Goal: Transaction & Acquisition: Purchase product/service

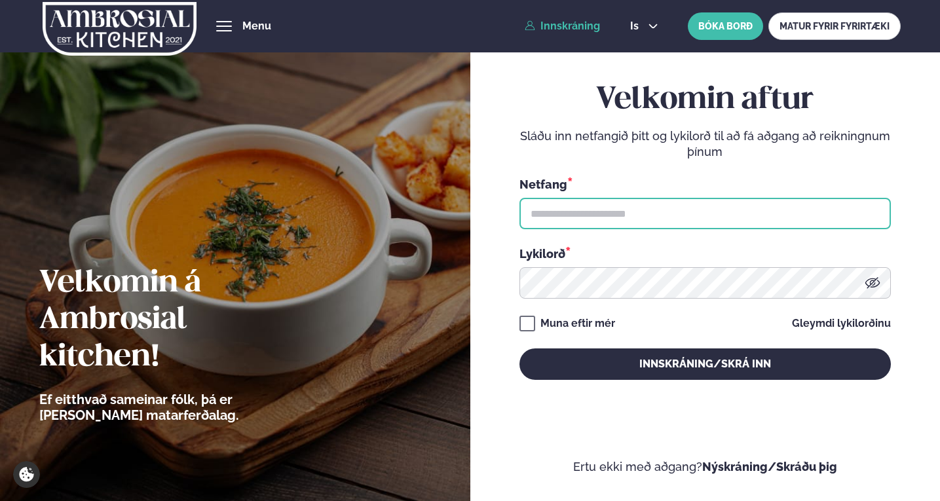
type input "**********"
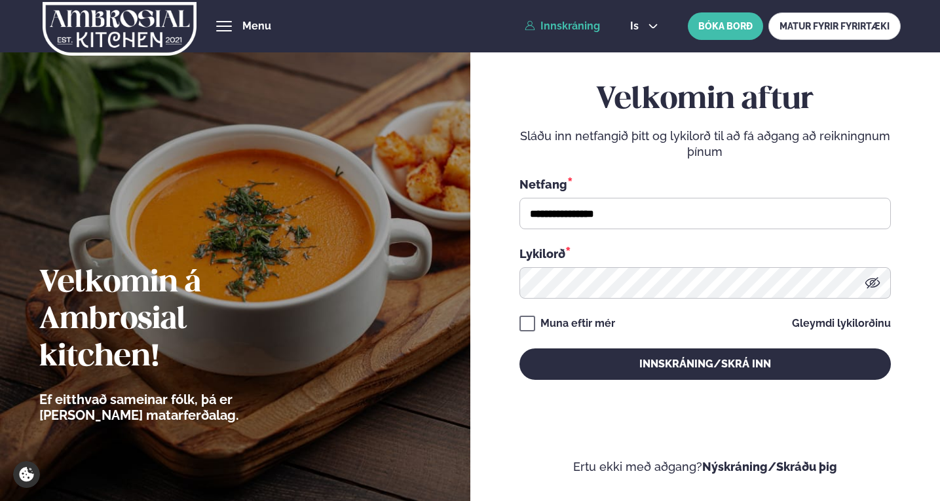
click at [567, 25] on link "Innskráning" at bounding box center [562, 26] width 75 height 12
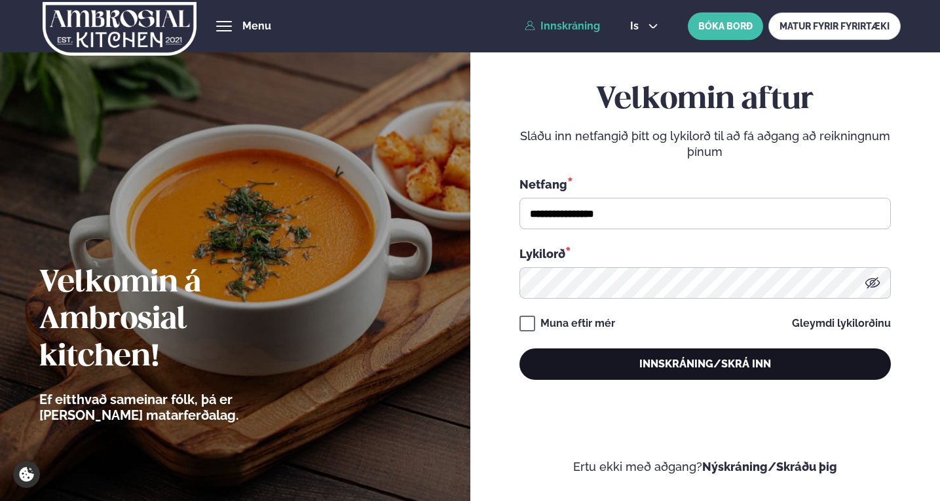
click at [674, 366] on button "Innskráning/Skrá inn" at bounding box center [706, 364] width 372 height 31
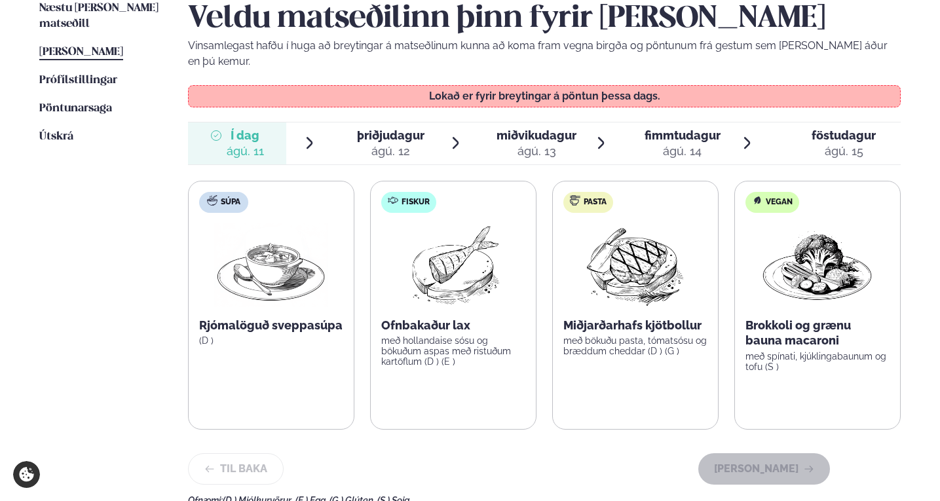
scroll to position [393, 0]
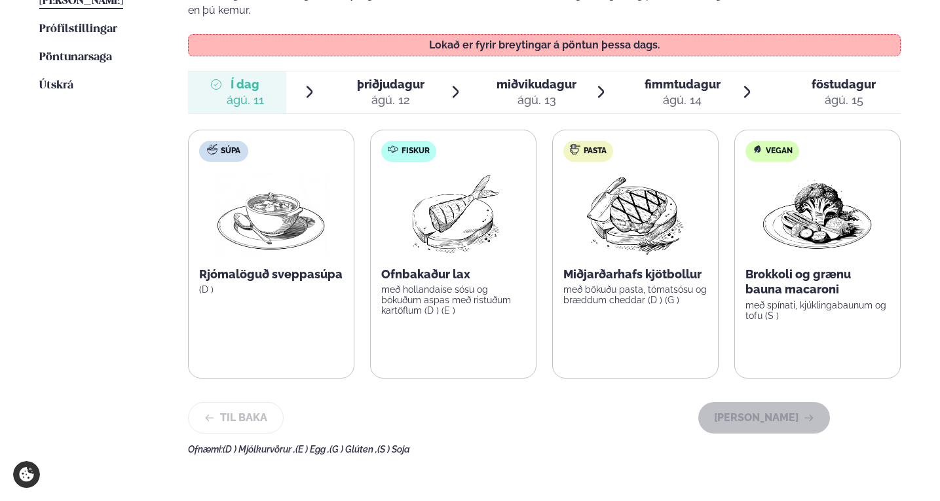
click at [408, 92] on div "ágú. 12" at bounding box center [390, 100] width 67 height 16
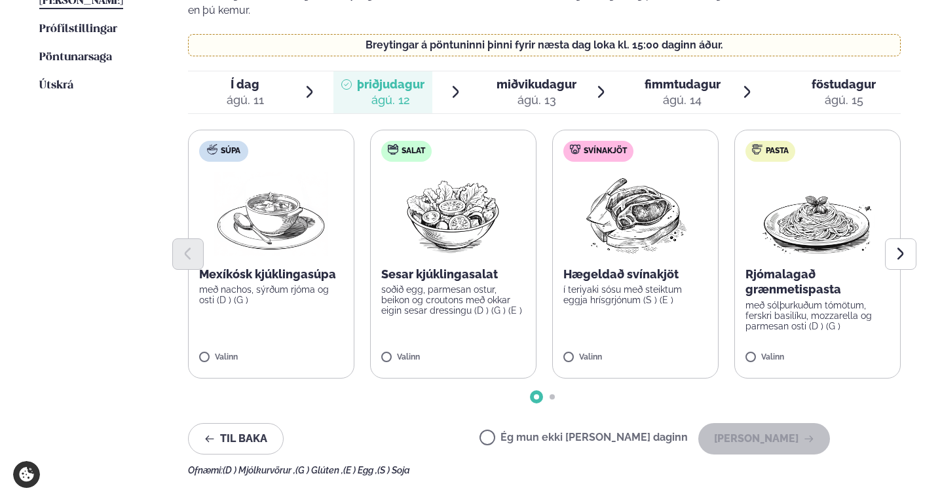
click at [235, 77] on span "Í dag" at bounding box center [245, 85] width 37 height 16
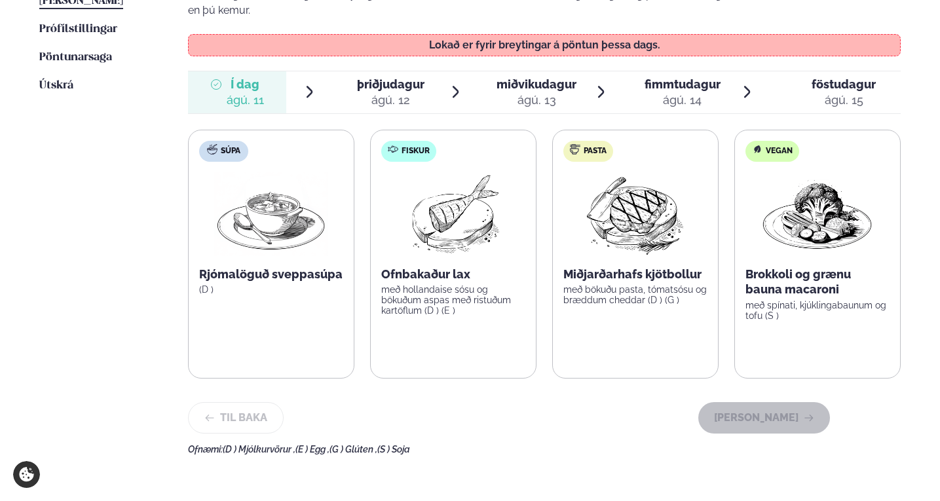
click at [388, 92] on div "ágú. 12" at bounding box center [390, 100] width 67 height 16
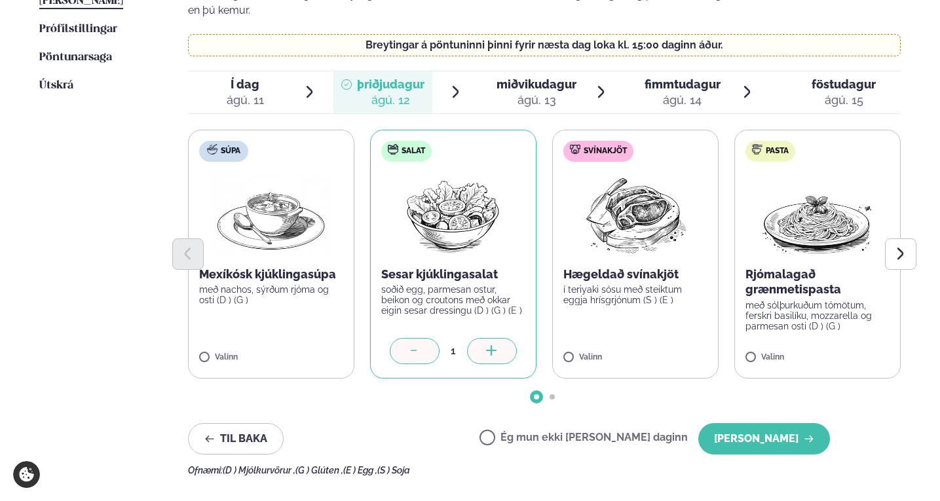
click at [518, 77] on span "miðvikudagur" at bounding box center [537, 84] width 80 height 14
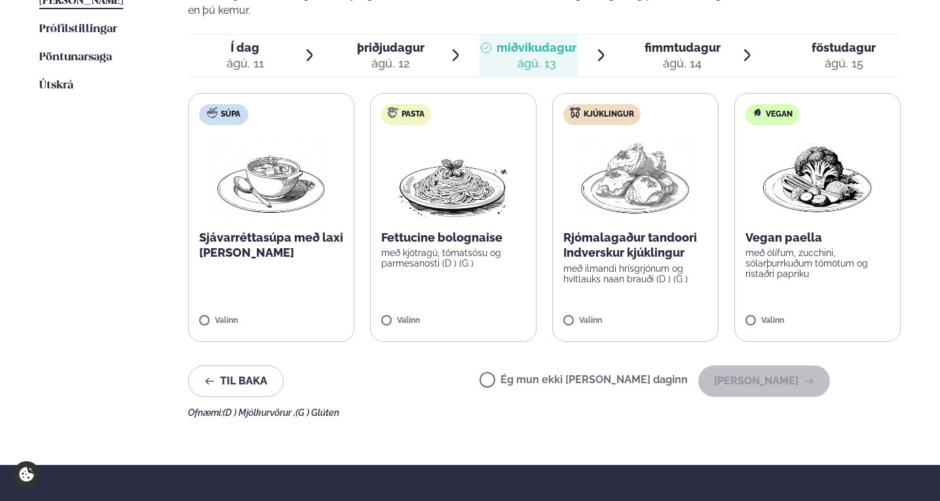
click at [643, 242] on p "Rjómalagaður tandoori Indverskur kjúklingur" at bounding box center [636, 245] width 144 height 31
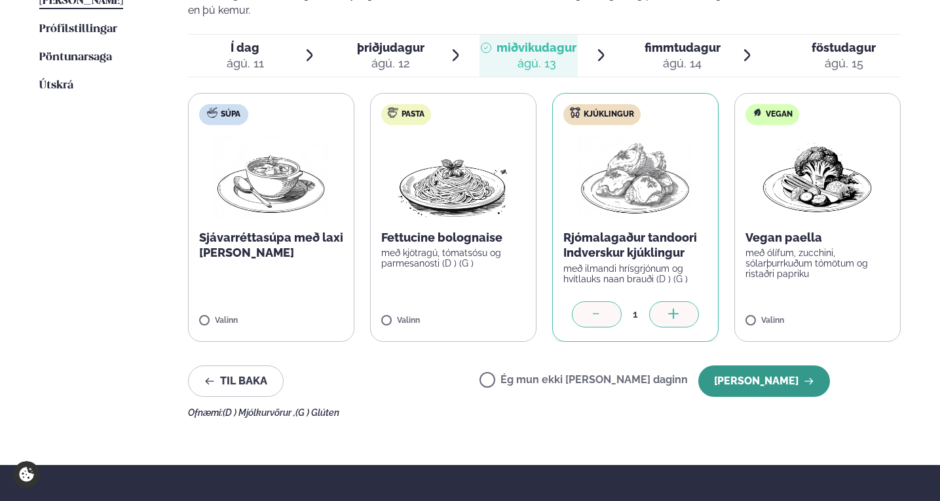
click at [799, 366] on button "[PERSON_NAME]" at bounding box center [765, 381] width 132 height 31
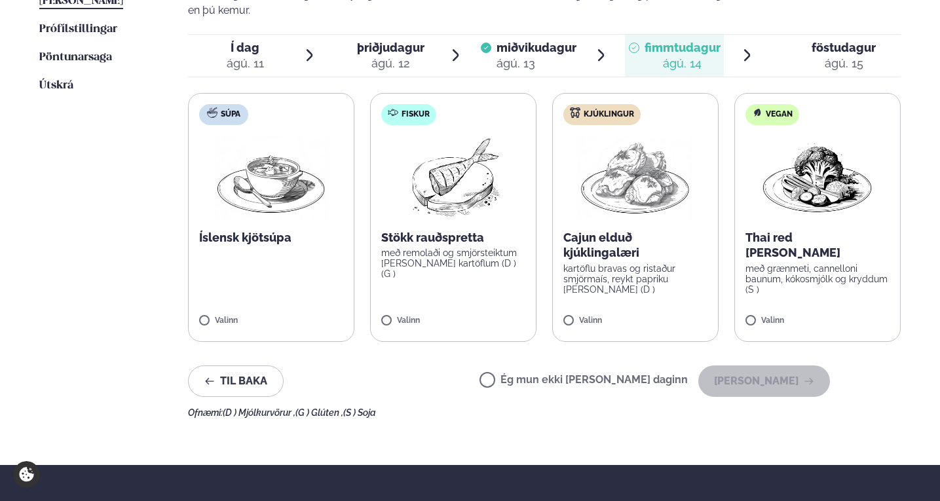
click at [602, 375] on label "Ég mun ekki [PERSON_NAME] daginn" at bounding box center [584, 382] width 208 height 14
click at [769, 366] on button "[PERSON_NAME]" at bounding box center [765, 381] width 132 height 31
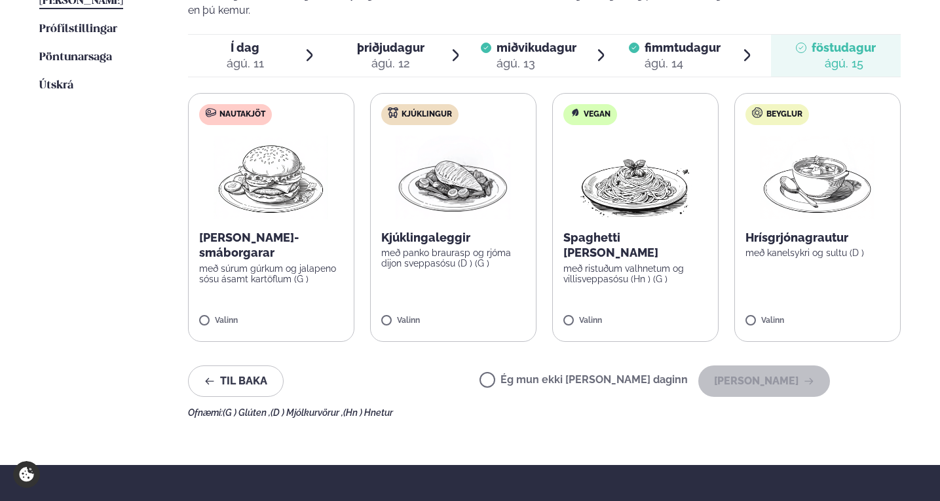
click at [579, 375] on label "Ég mun ekki [PERSON_NAME] daginn" at bounding box center [584, 382] width 208 height 14
click at [771, 372] on button "[PERSON_NAME]" at bounding box center [765, 381] width 132 height 31
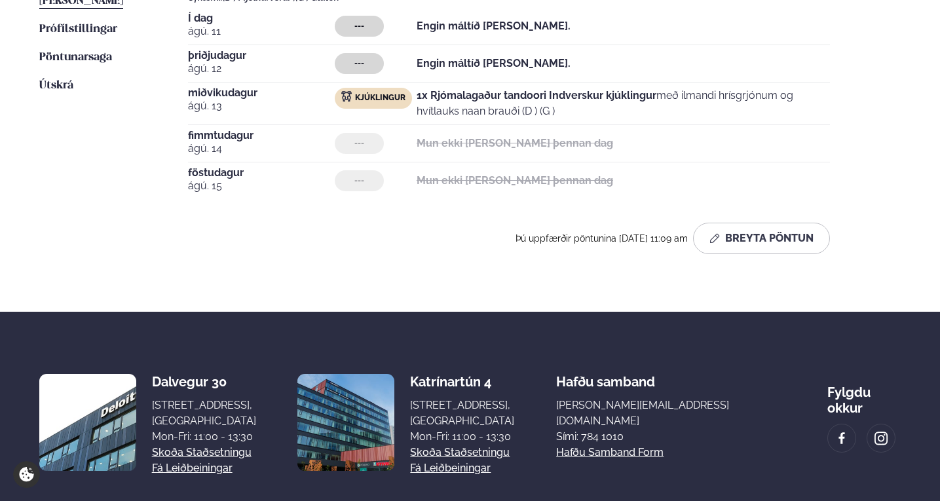
scroll to position [197, 0]
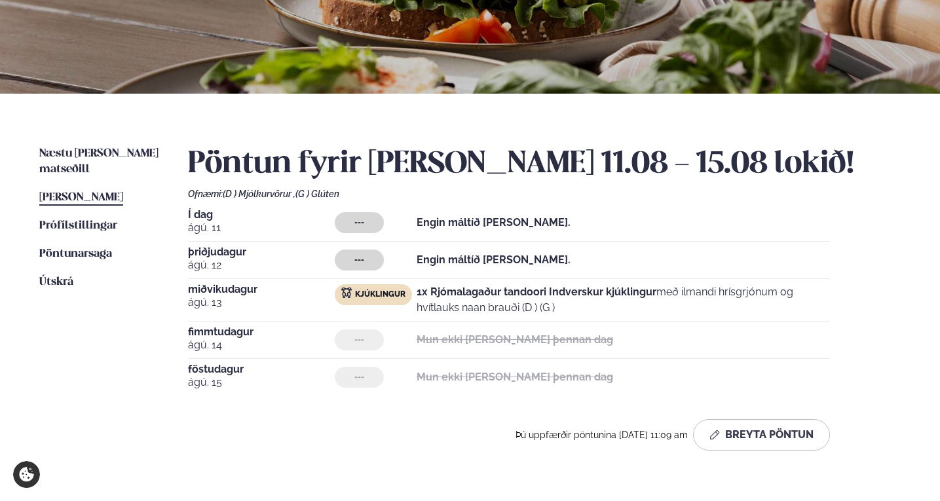
click at [452, 259] on strong "Engin máltíð [PERSON_NAME]." at bounding box center [494, 260] width 154 height 12
click at [349, 261] on div "---" at bounding box center [359, 260] width 49 height 21
click at [357, 261] on span "---" at bounding box center [359, 260] width 10 height 10
click at [767, 434] on button "Breyta Pöntun" at bounding box center [761, 434] width 137 height 31
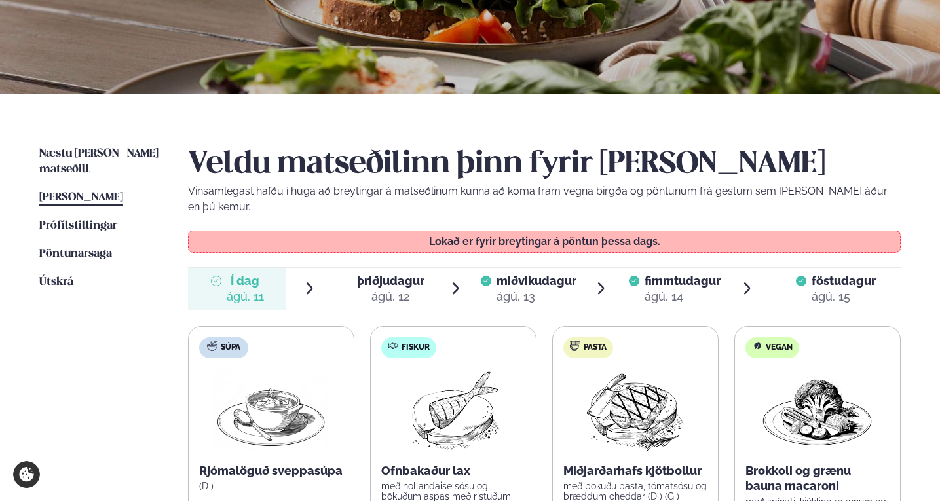
click at [408, 299] on div "Veldu matseðilinn þinn fyrir [PERSON_NAME] Vinsamlegast hafðu í huga að breytin…" at bounding box center [545, 398] width 714 height 505
click at [396, 289] on div "ágú. 12" at bounding box center [390, 297] width 67 height 16
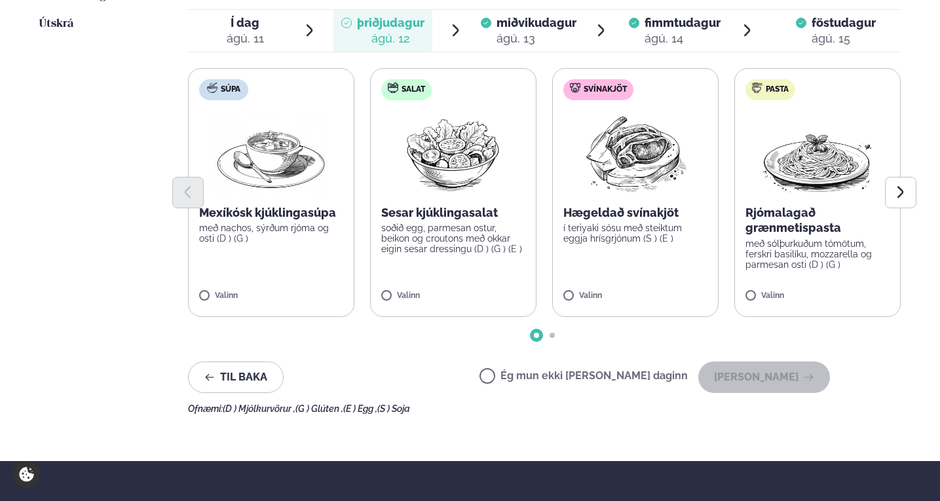
scroll to position [459, 0]
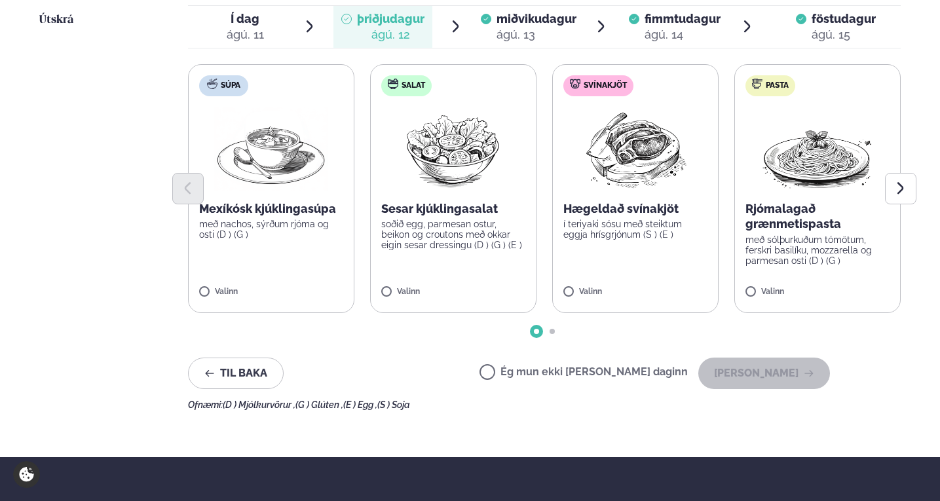
click at [470, 145] on img at bounding box center [453, 149] width 116 height 84
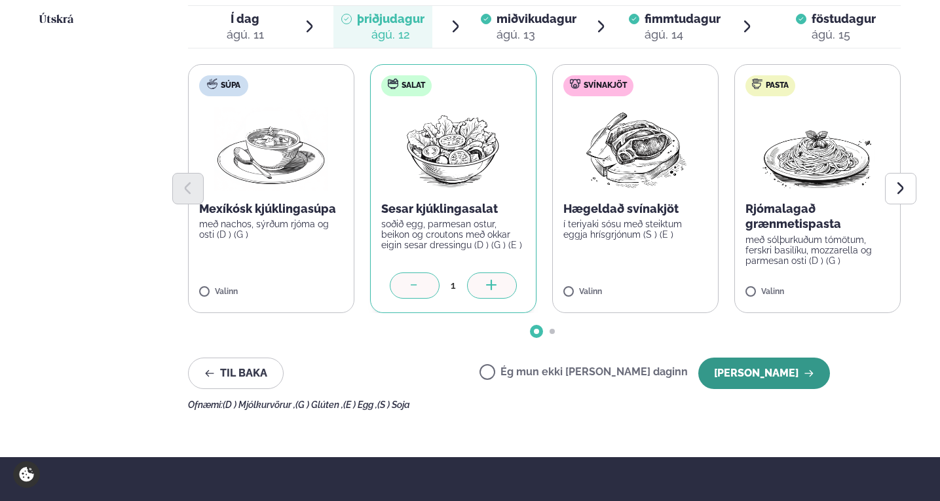
click at [793, 358] on button "[PERSON_NAME]" at bounding box center [765, 373] width 132 height 31
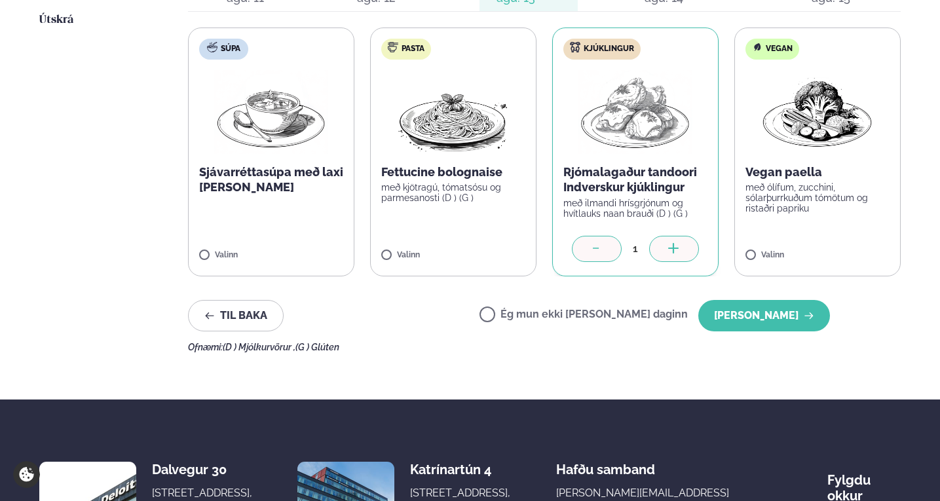
click at [761, 318] on div "Veldu matseðilinn þinn fyrir [PERSON_NAME] Vinsamlegast hafðu í huga að breytin…" at bounding box center [545, 118] width 714 height 468
click at [762, 302] on button "[PERSON_NAME]" at bounding box center [765, 315] width 132 height 31
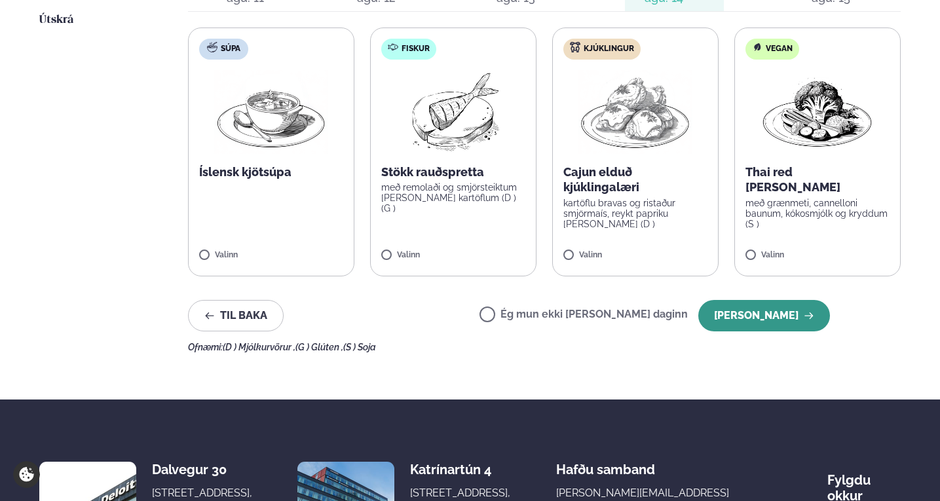
click at [774, 302] on button "[PERSON_NAME]" at bounding box center [765, 315] width 132 height 31
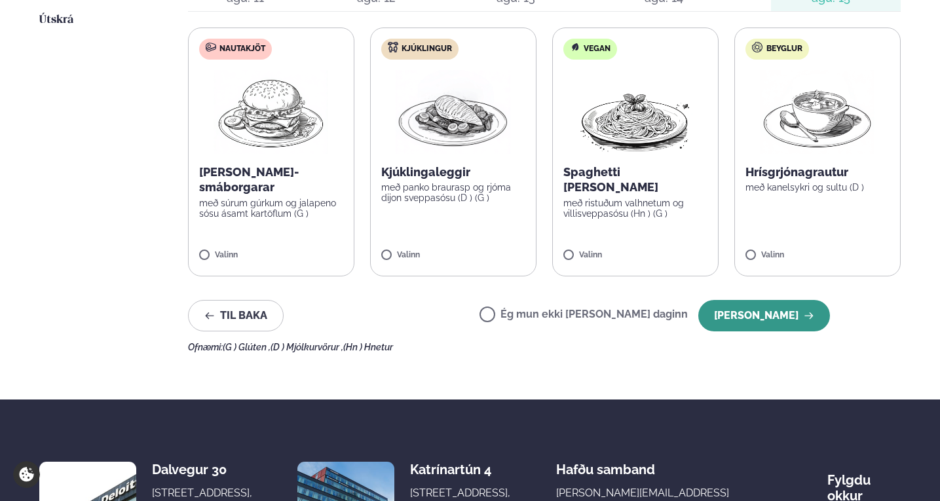
click at [767, 300] on button "[PERSON_NAME]" at bounding box center [765, 315] width 132 height 31
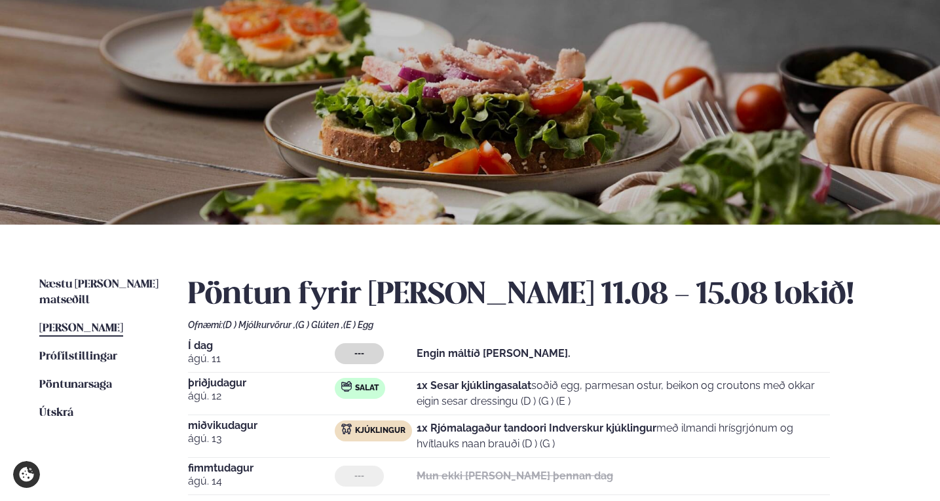
scroll to position [66, 0]
